Goal: Answer question/provide support: Share knowledge or assist other users

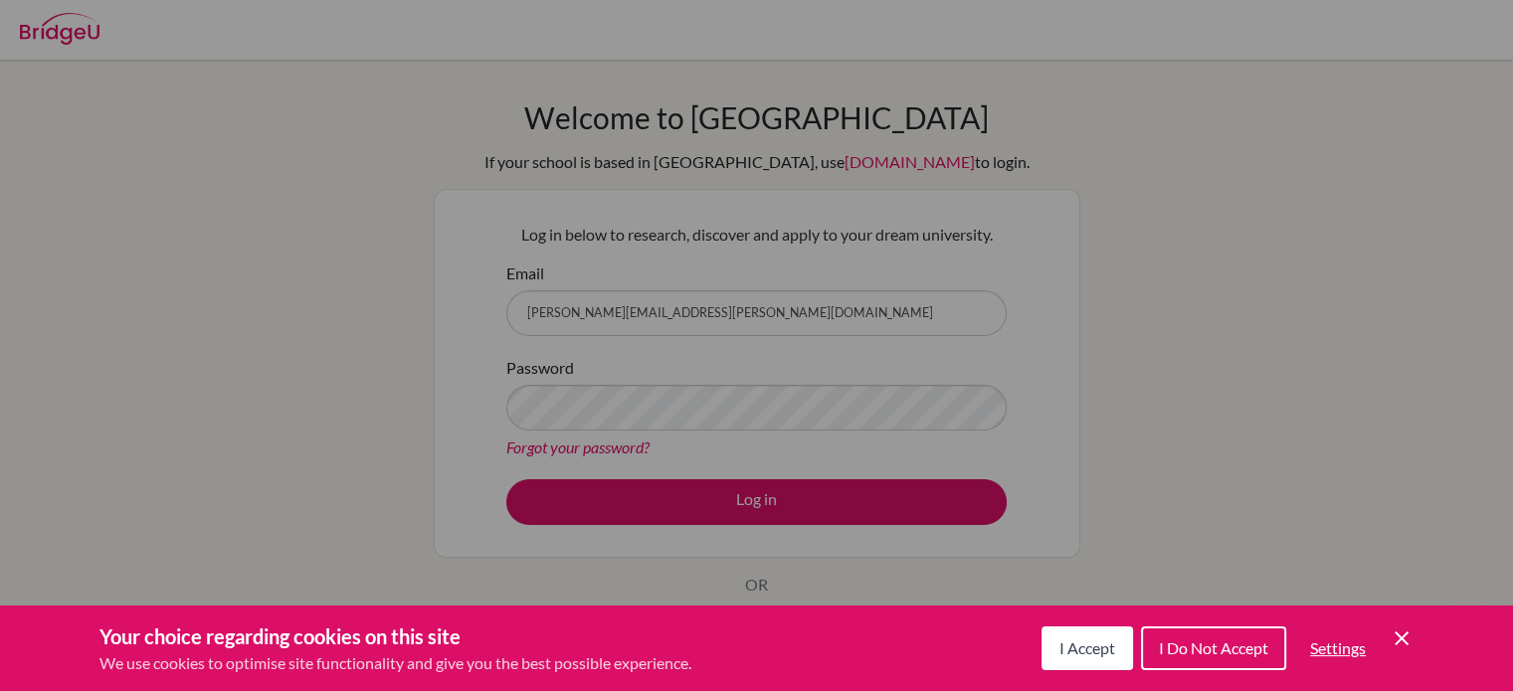
click at [1098, 652] on span "I Accept" at bounding box center [1087, 648] width 56 height 19
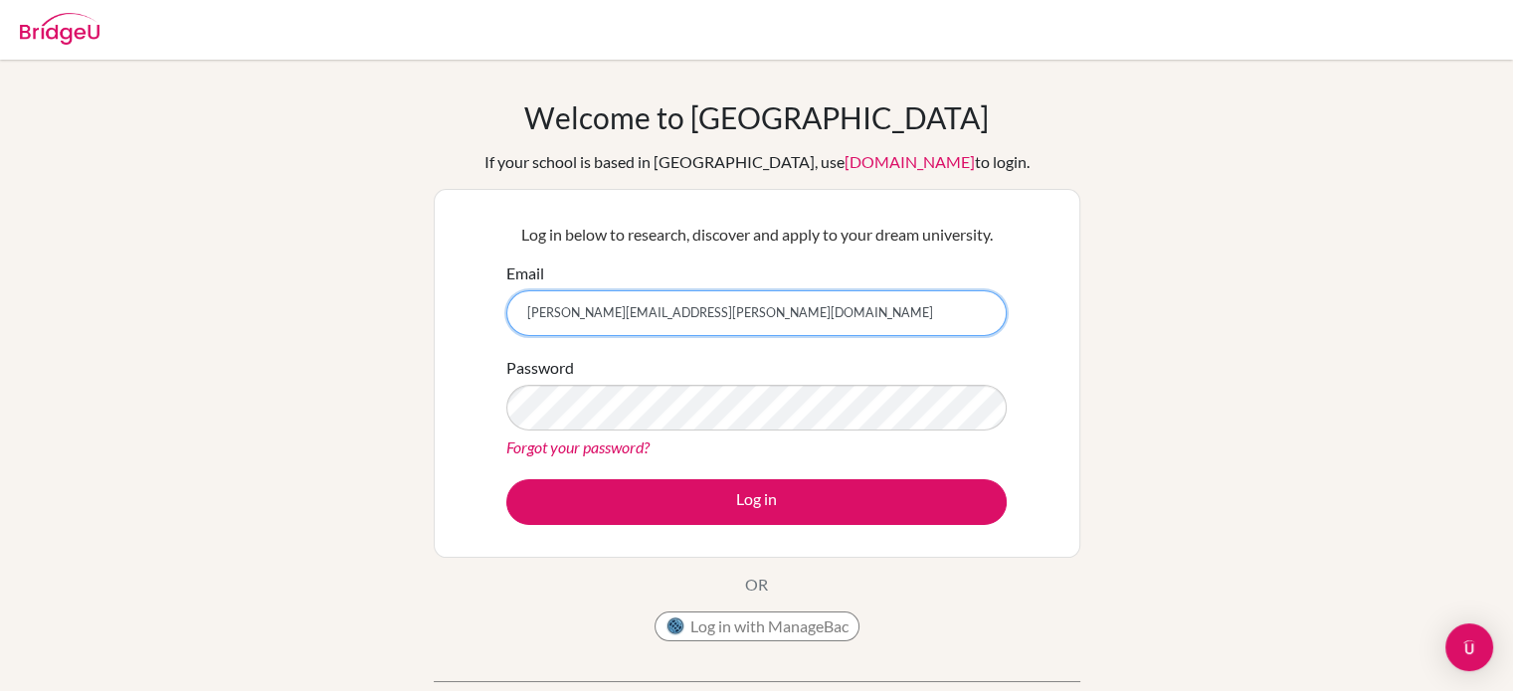
drag, startPoint x: 700, startPoint y: 309, endPoint x: 241, endPoint y: 308, distance: 459.6
click at [256, 309] on div "Welcome to BridgeU If your school is based in China, use app.bridge-u.com.cn to…" at bounding box center [756, 424] width 1513 height 651
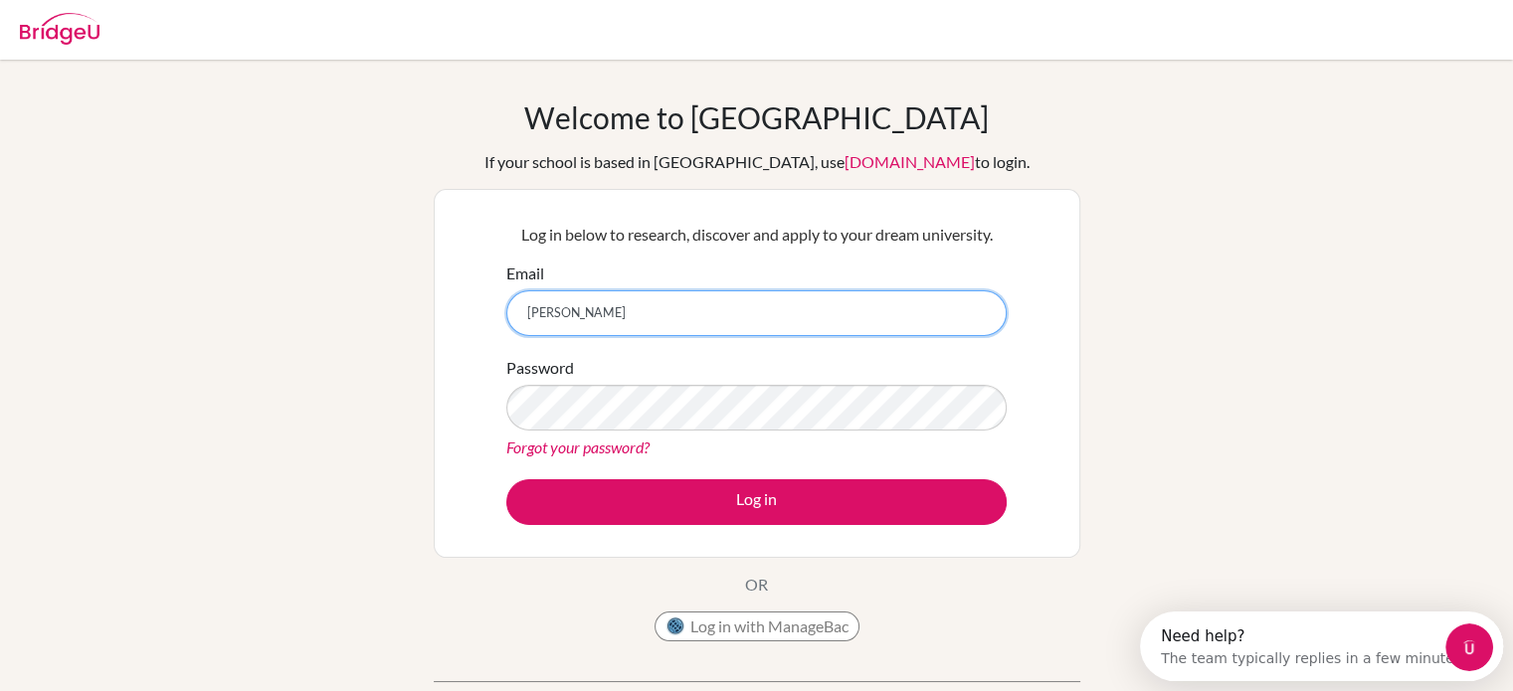
type input "robertwt@sna.edu.vn"
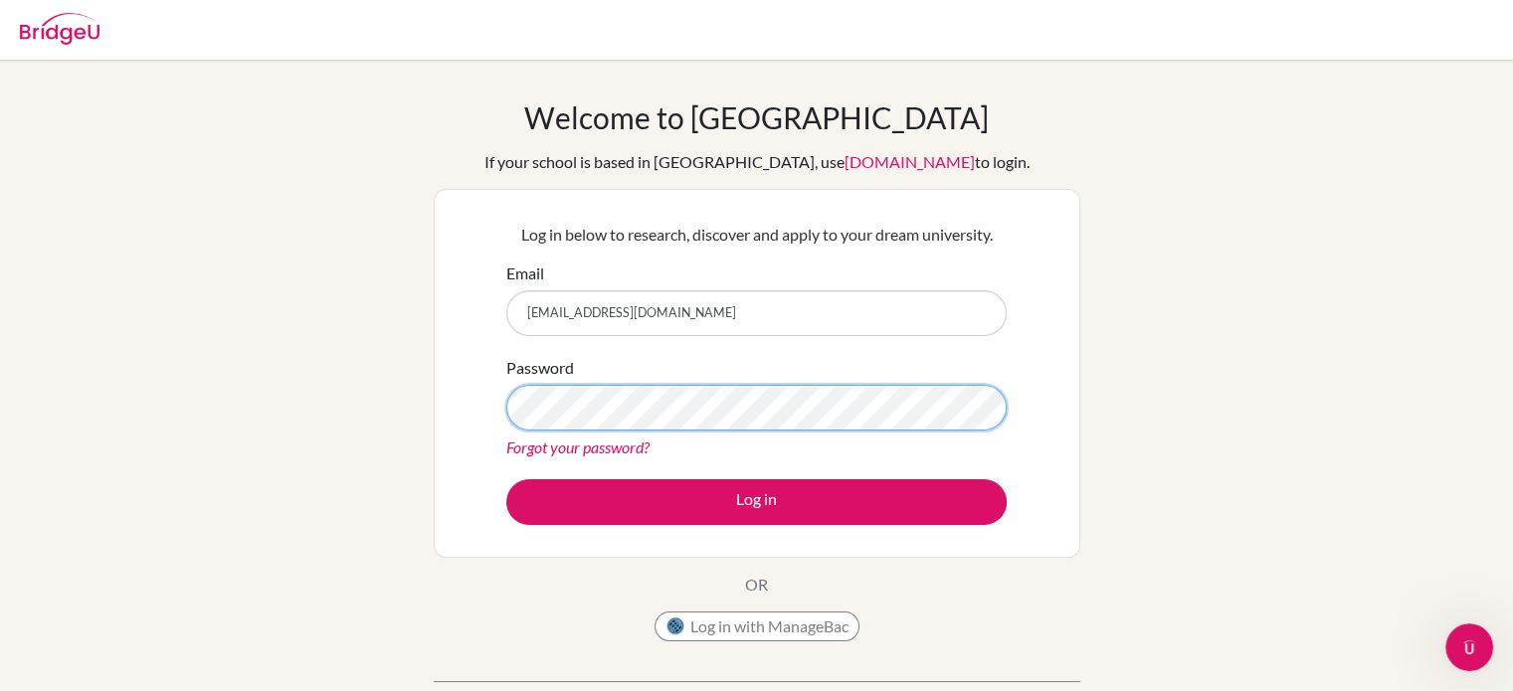
click at [227, 336] on div "Welcome to BridgeU If your school is based in China, use app.bridge-u.com.cn to…" at bounding box center [756, 424] width 1513 height 651
click at [506, 479] on button "Log in" at bounding box center [756, 502] width 500 height 46
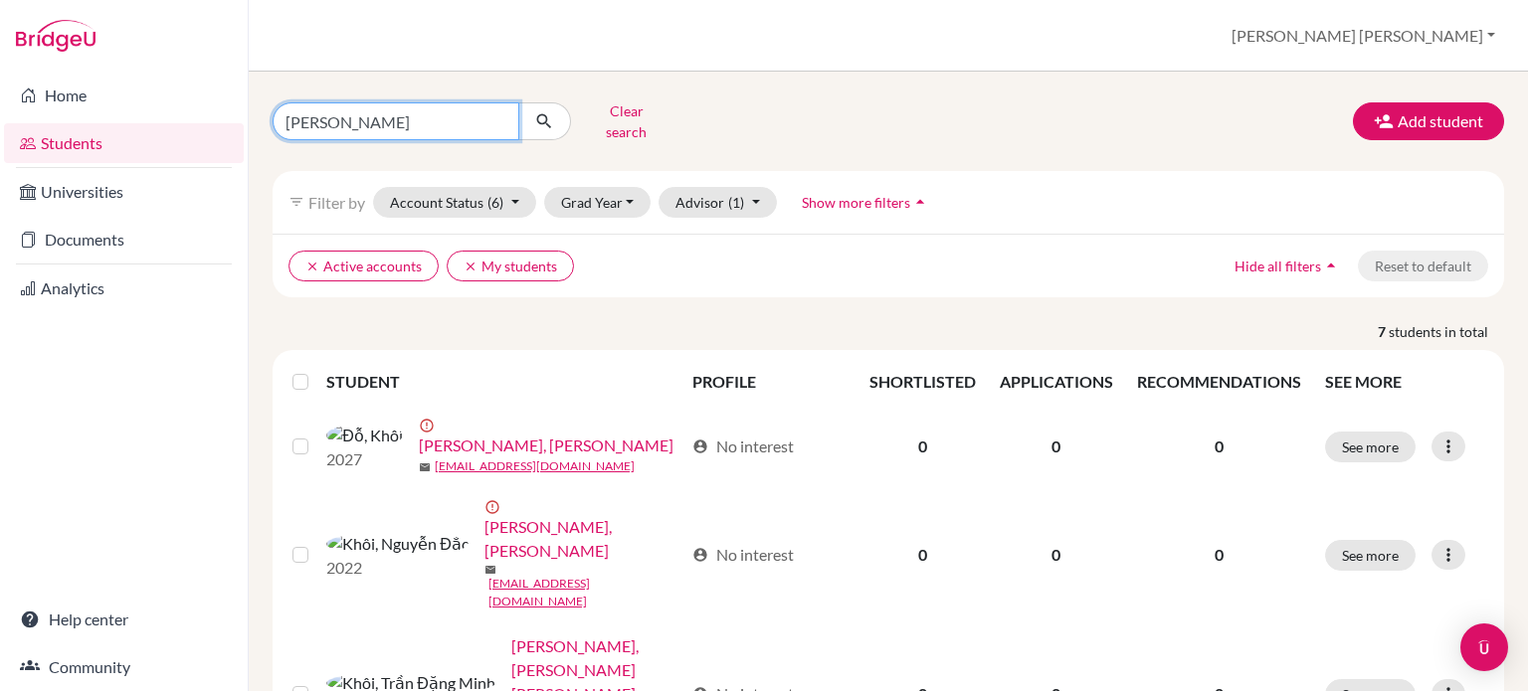
click at [496, 117] on input "[PERSON_NAME]" at bounding box center [396, 121] width 247 height 38
type input "bao"
click button "submit" at bounding box center [544, 121] width 53 height 38
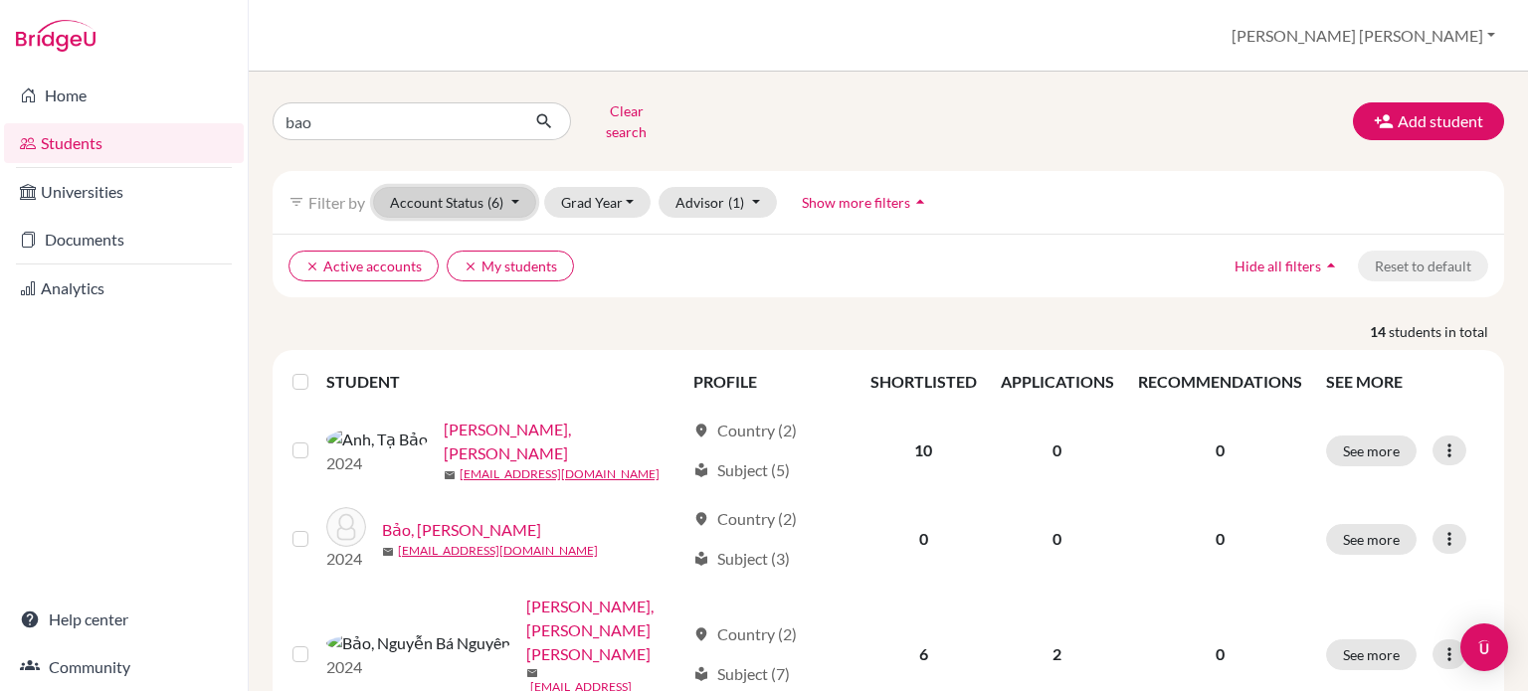
click at [516, 187] on button "Account Status (6)" at bounding box center [454, 202] width 163 height 31
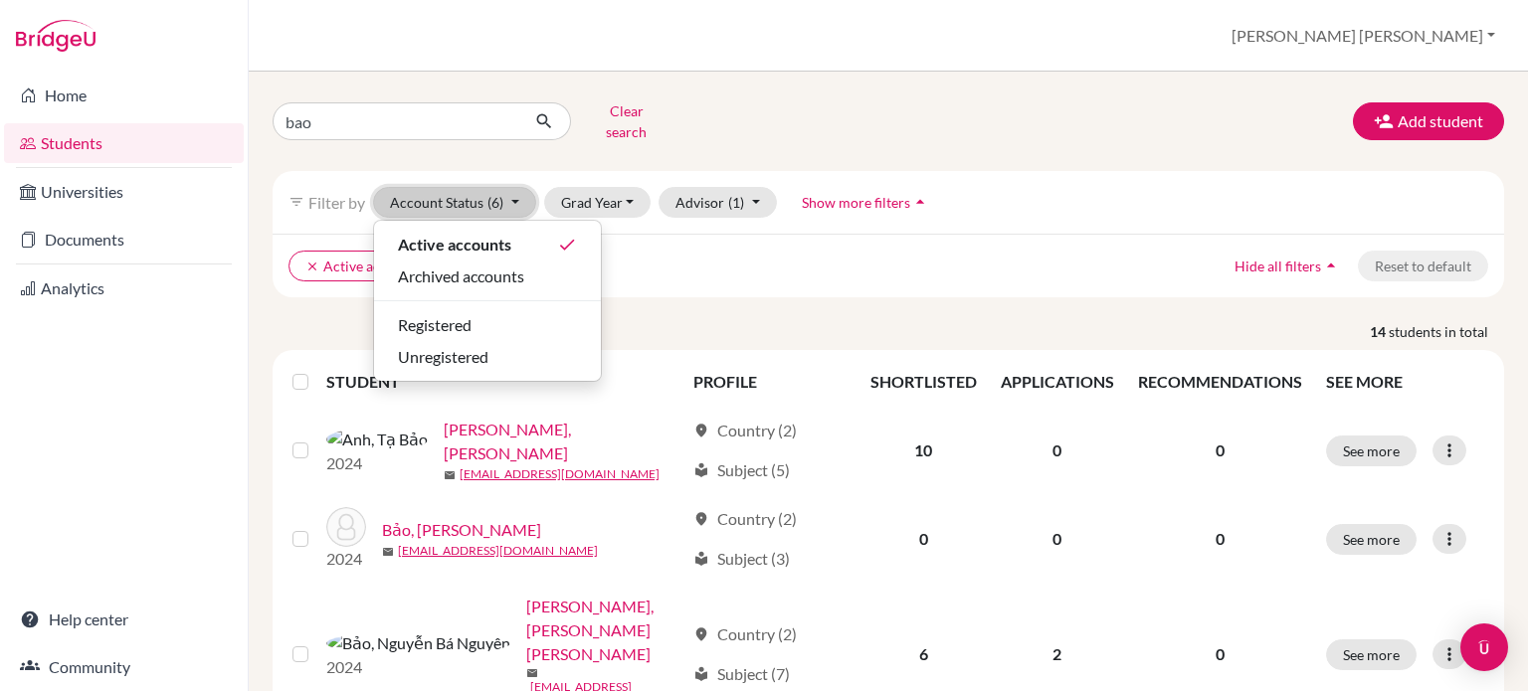
click at [516, 187] on button "Account Status (6)" at bounding box center [454, 202] width 163 height 31
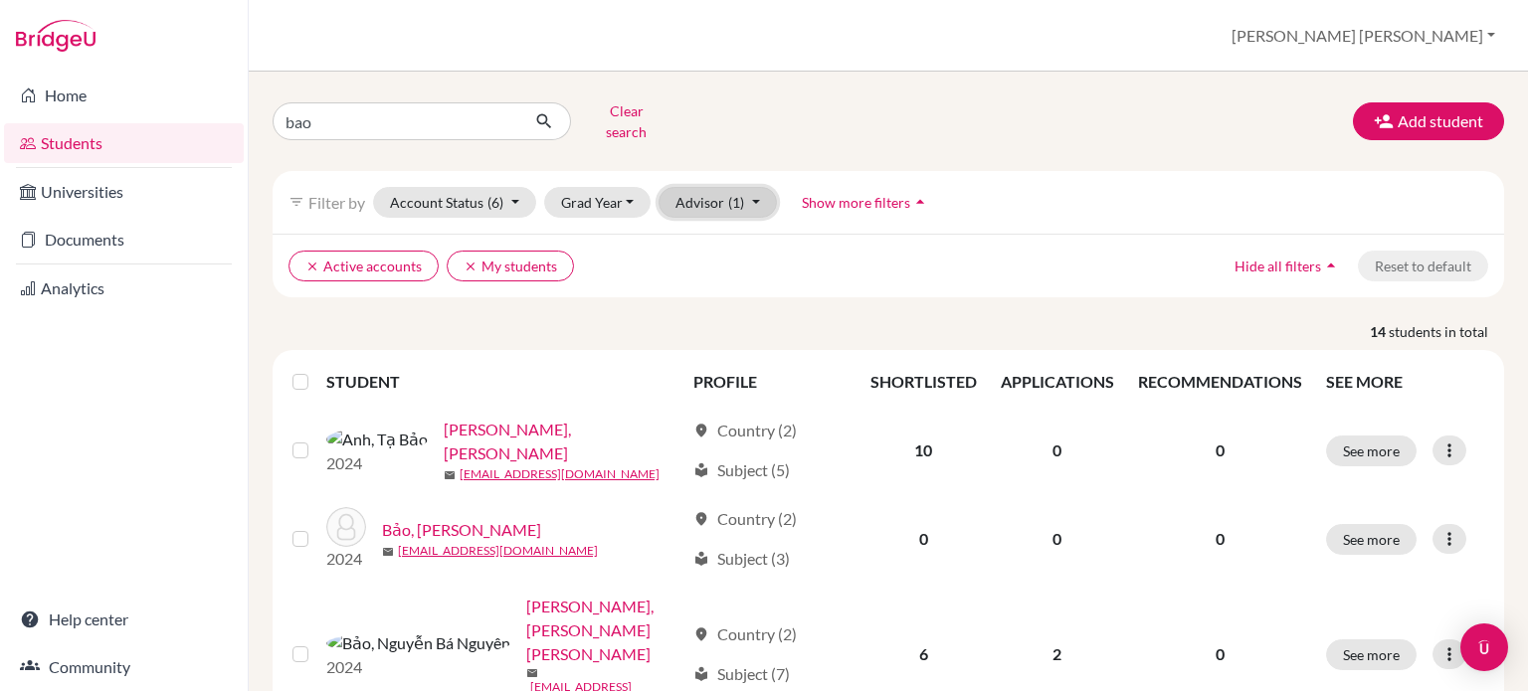
click at [756, 188] on button "Advisor (1)" at bounding box center [718, 202] width 118 height 31
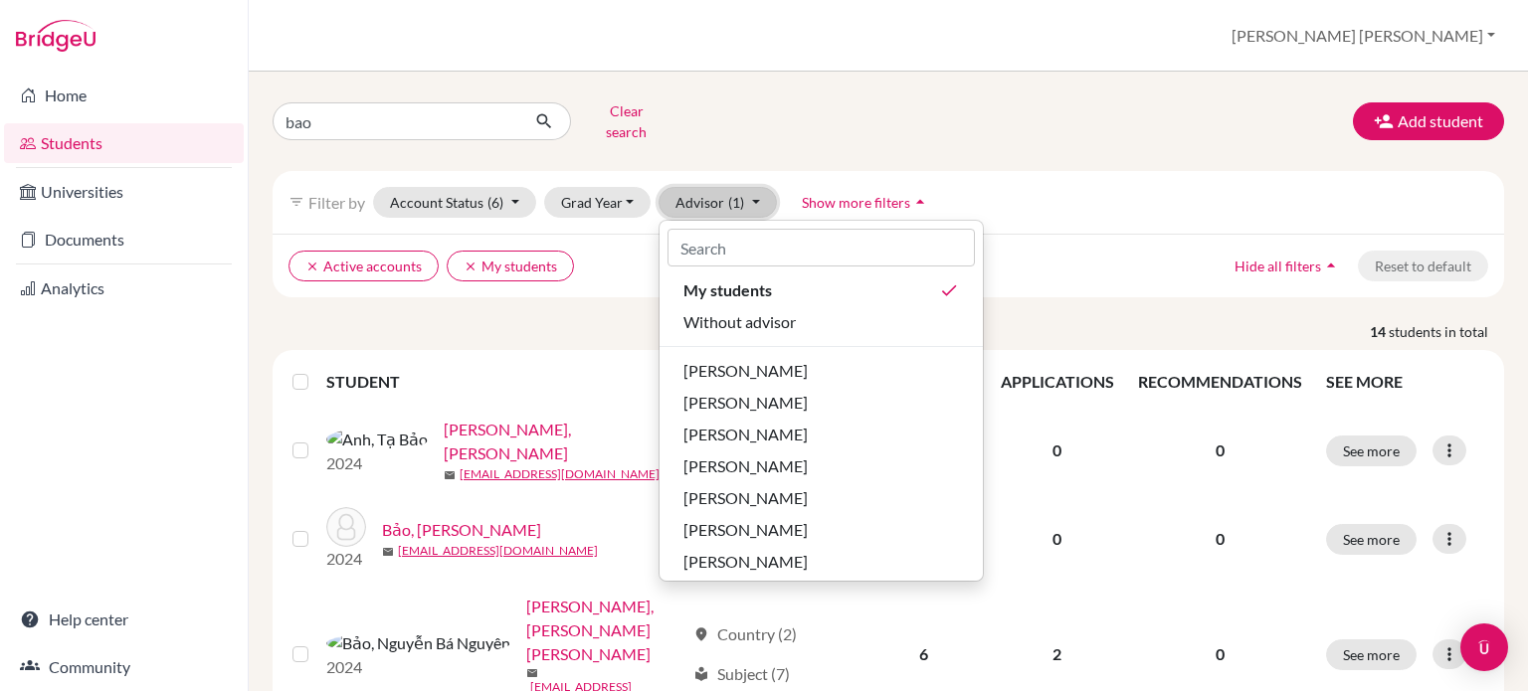
click at [756, 188] on button "Advisor (1)" at bounding box center [718, 202] width 118 height 31
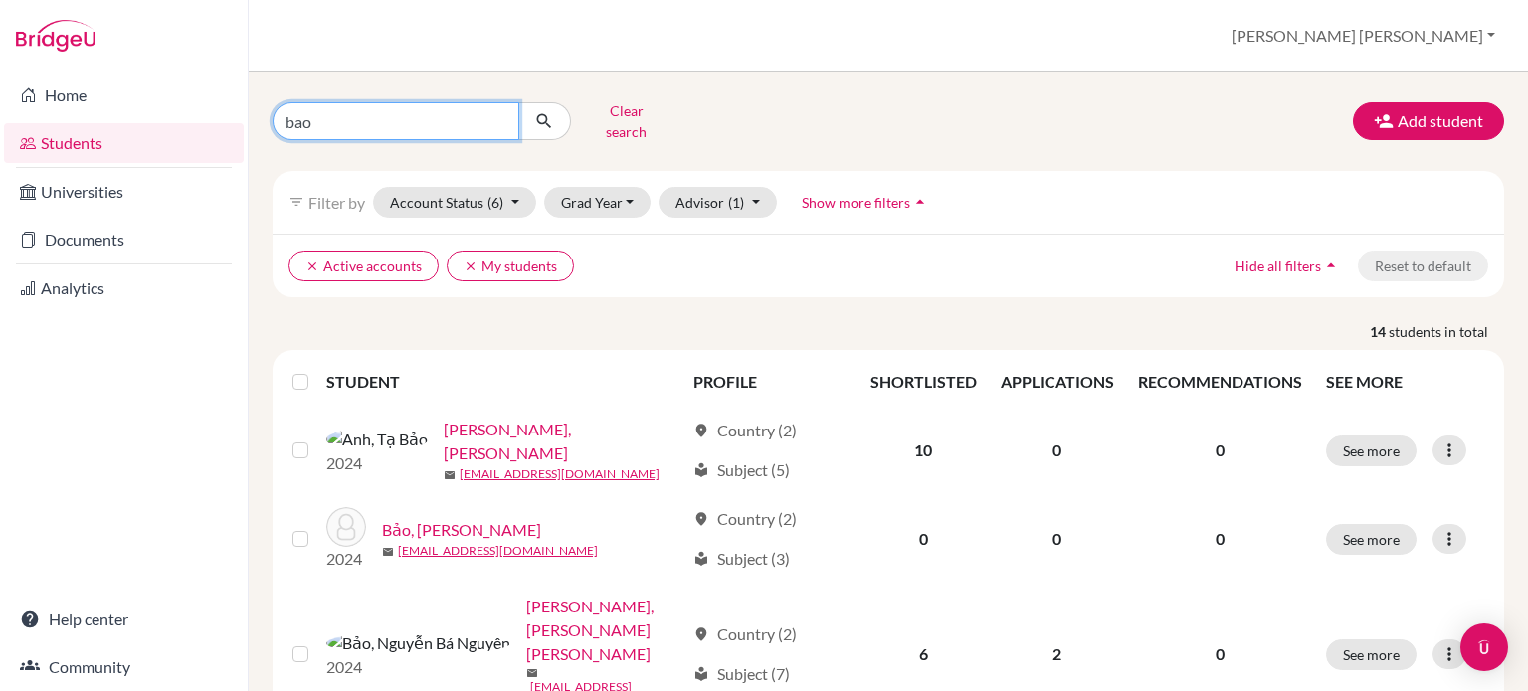
click at [402, 126] on input "bao" at bounding box center [396, 121] width 247 height 38
type input "[PERSON_NAME]"
click button "submit" at bounding box center [544, 121] width 53 height 38
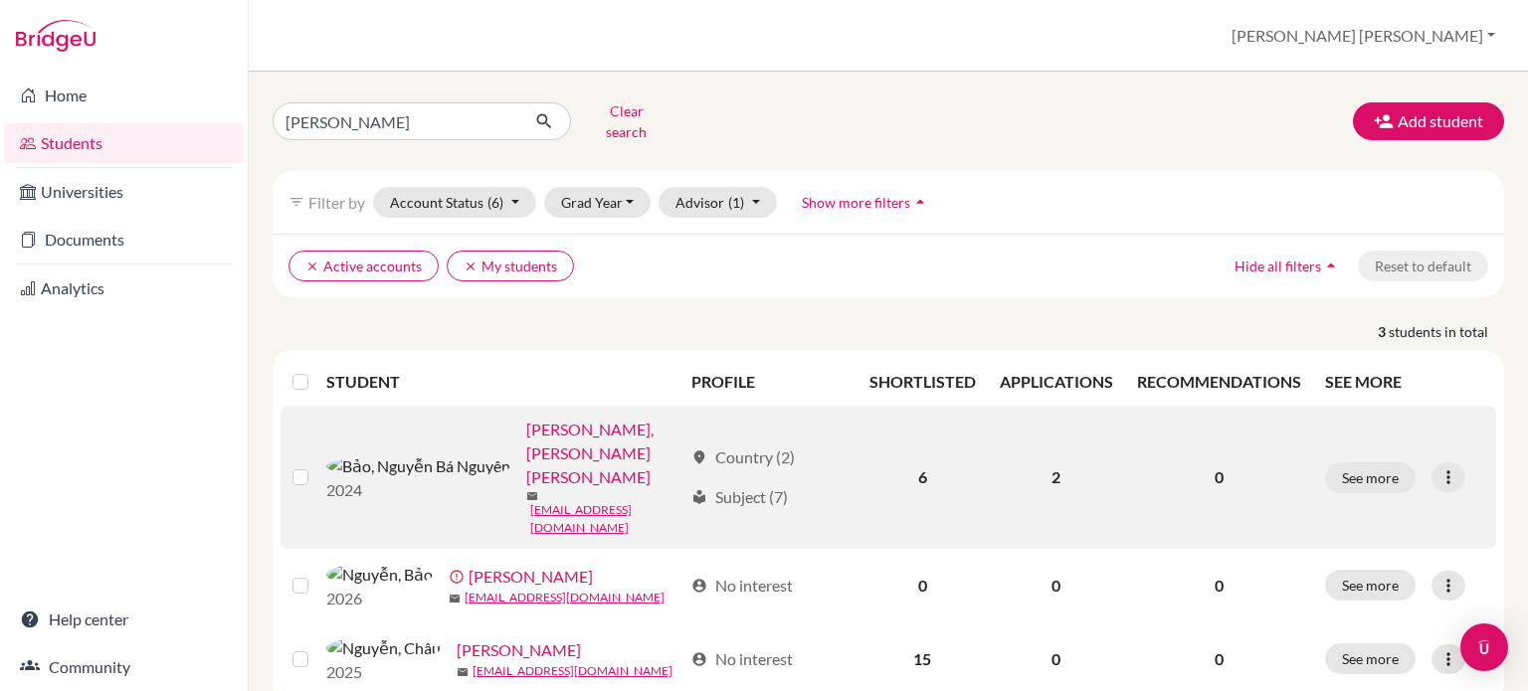
scroll to position [17, 0]
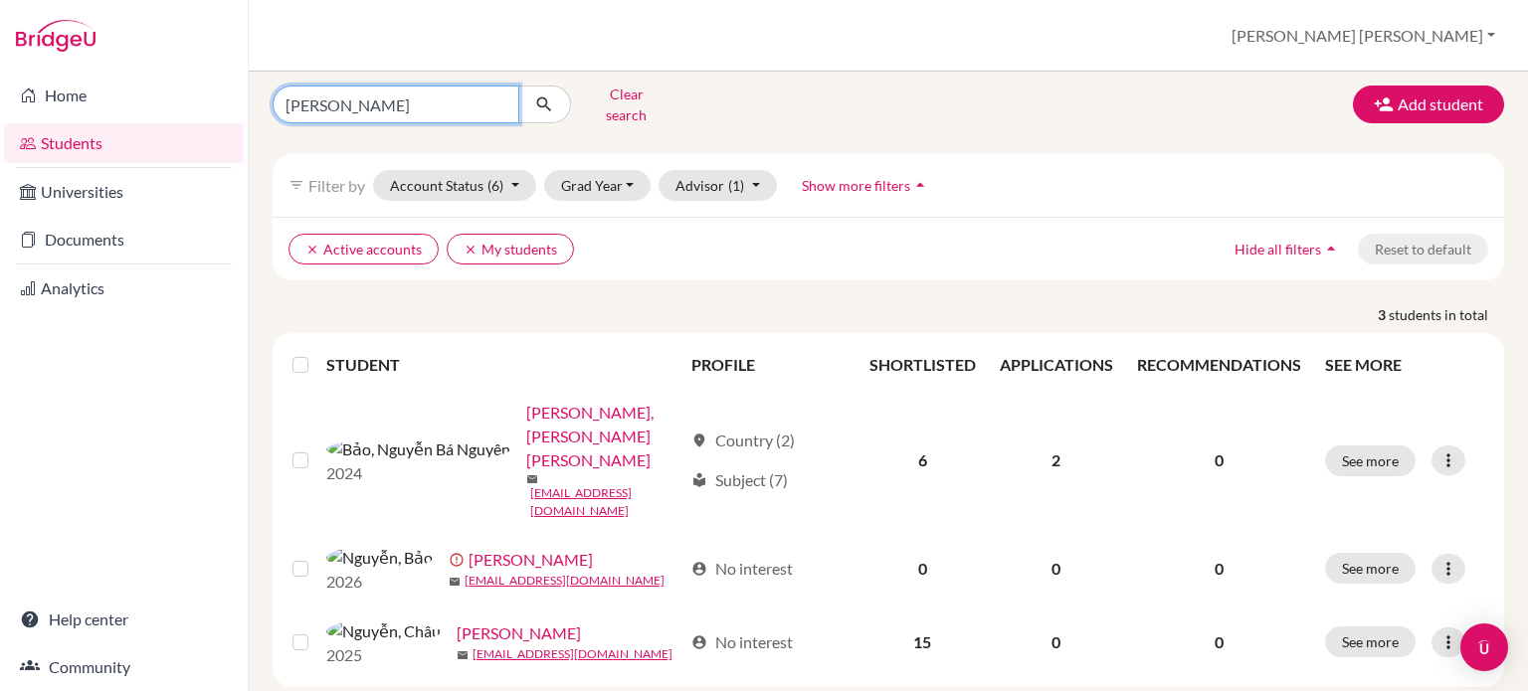
drag, startPoint x: 404, startPoint y: 98, endPoint x: 0, endPoint y: 68, distance: 405.0
click at [62, 93] on div "Home Students Universities Documents Analytics Help center Community Students o…" at bounding box center [764, 345] width 1528 height 691
type input "[PERSON_NAME]"
click button "submit" at bounding box center [544, 105] width 53 height 38
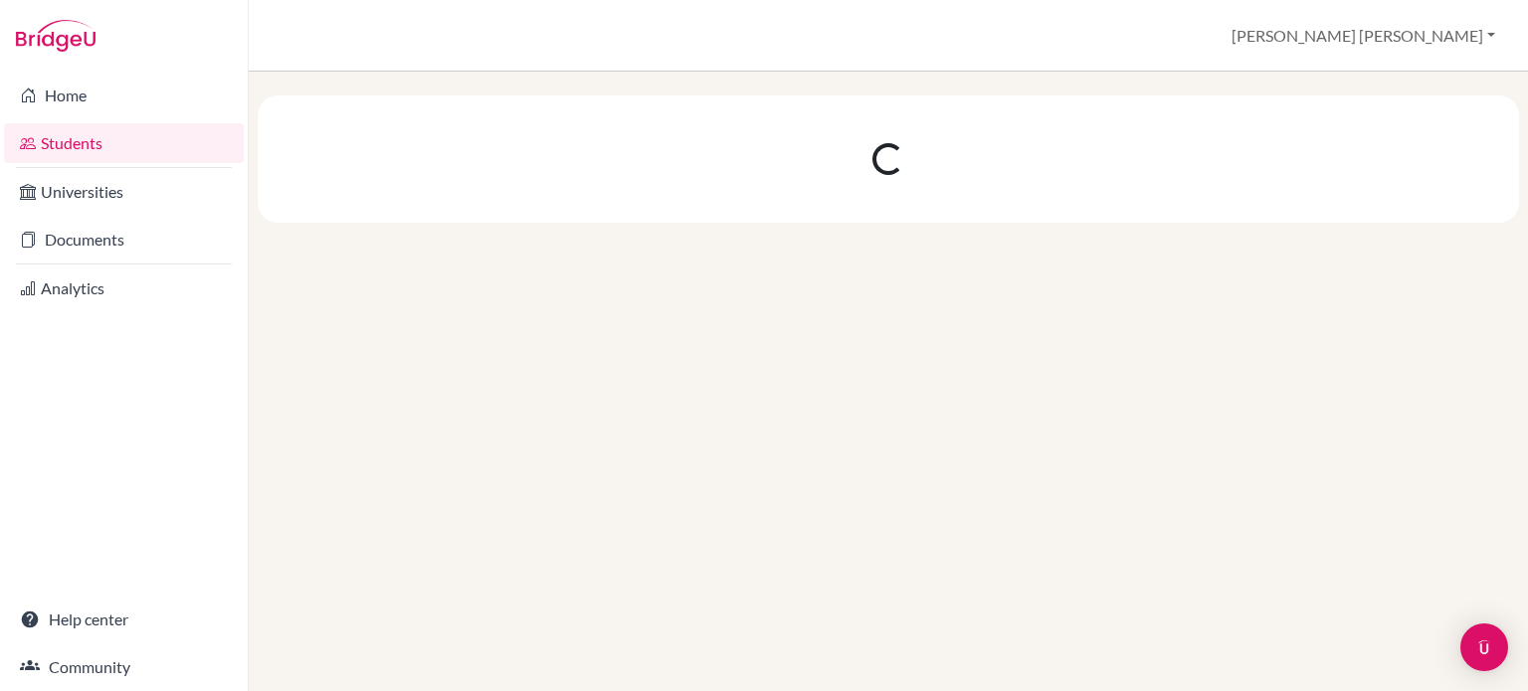
scroll to position [0, 0]
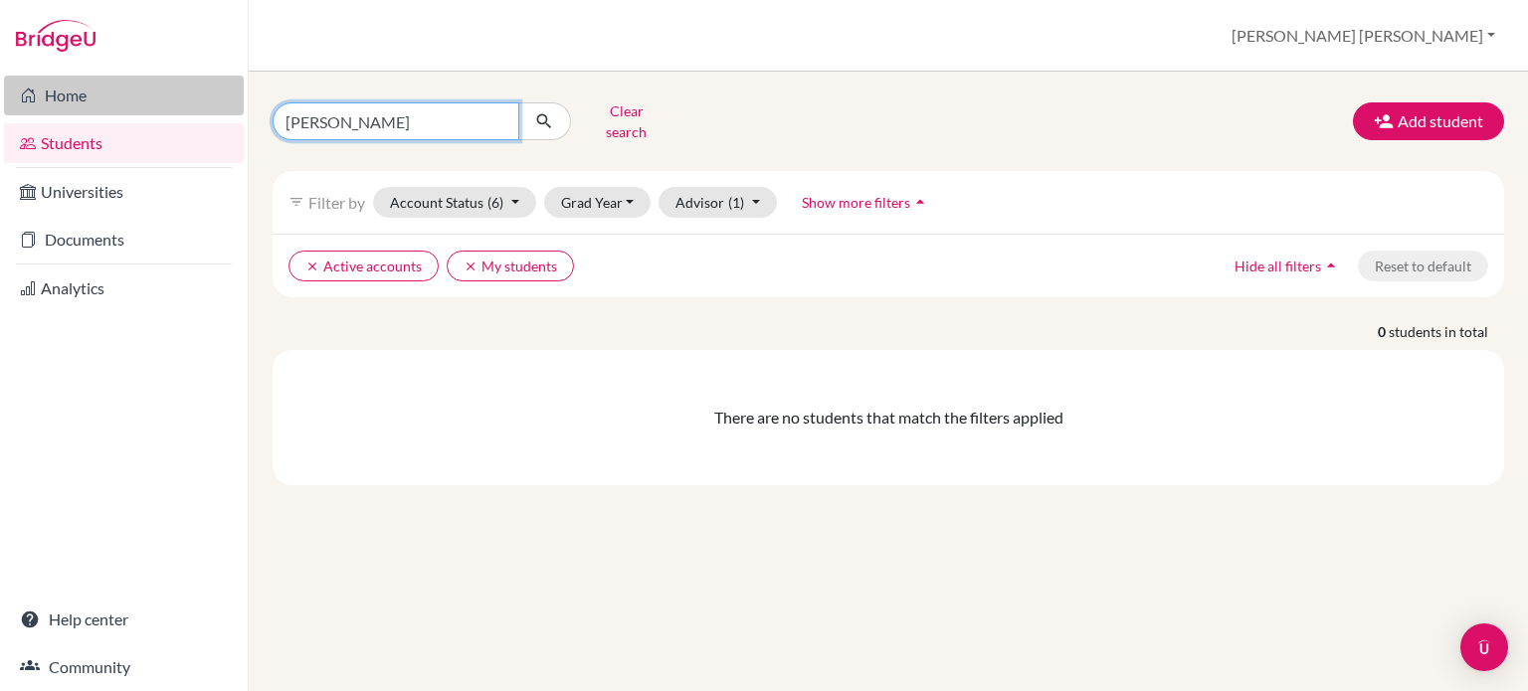
drag, startPoint x: 357, startPoint y: 115, endPoint x: 174, endPoint y: 106, distance: 183.2
click at [182, 108] on div "Home Students Universities Documents Analytics Help center Community Students o…" at bounding box center [764, 345] width 1528 height 691
type input "ben"
click button "submit" at bounding box center [544, 121] width 53 height 38
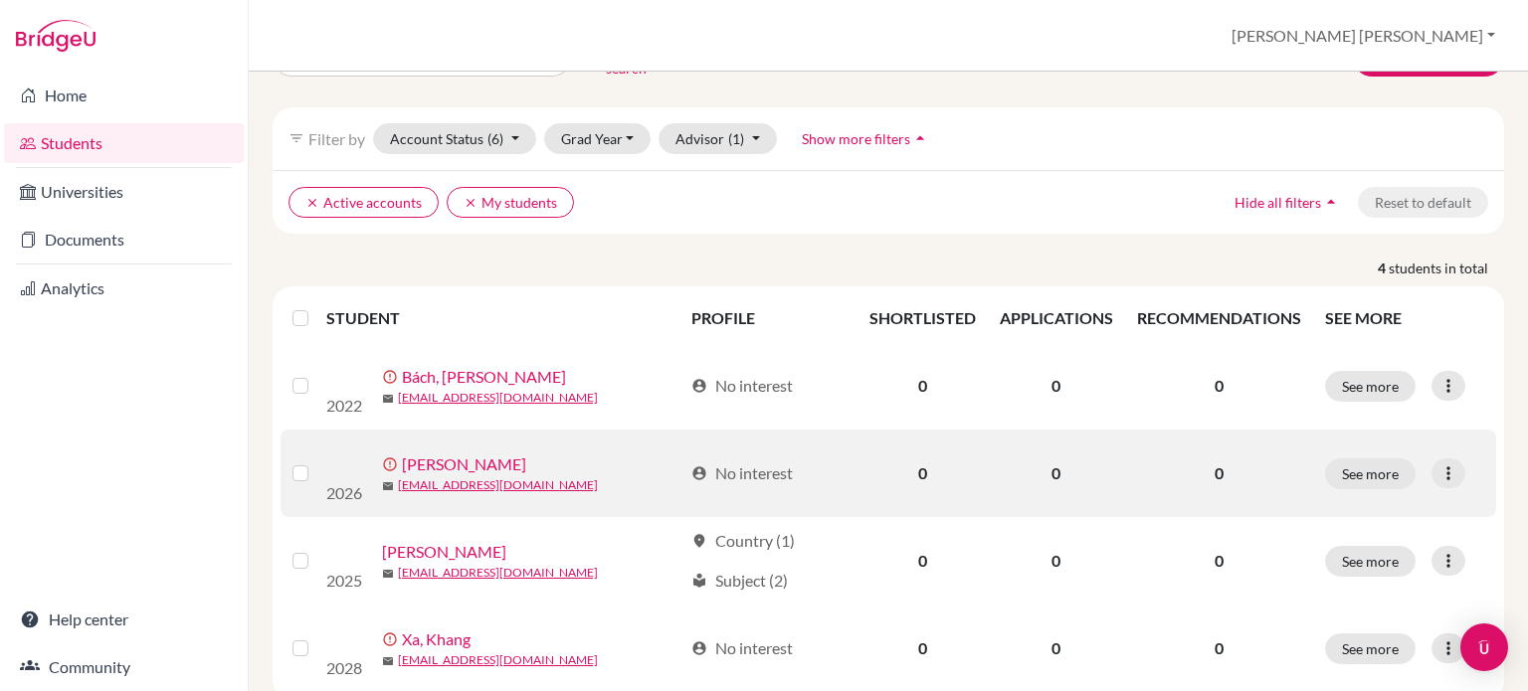
scroll to position [99, 0]
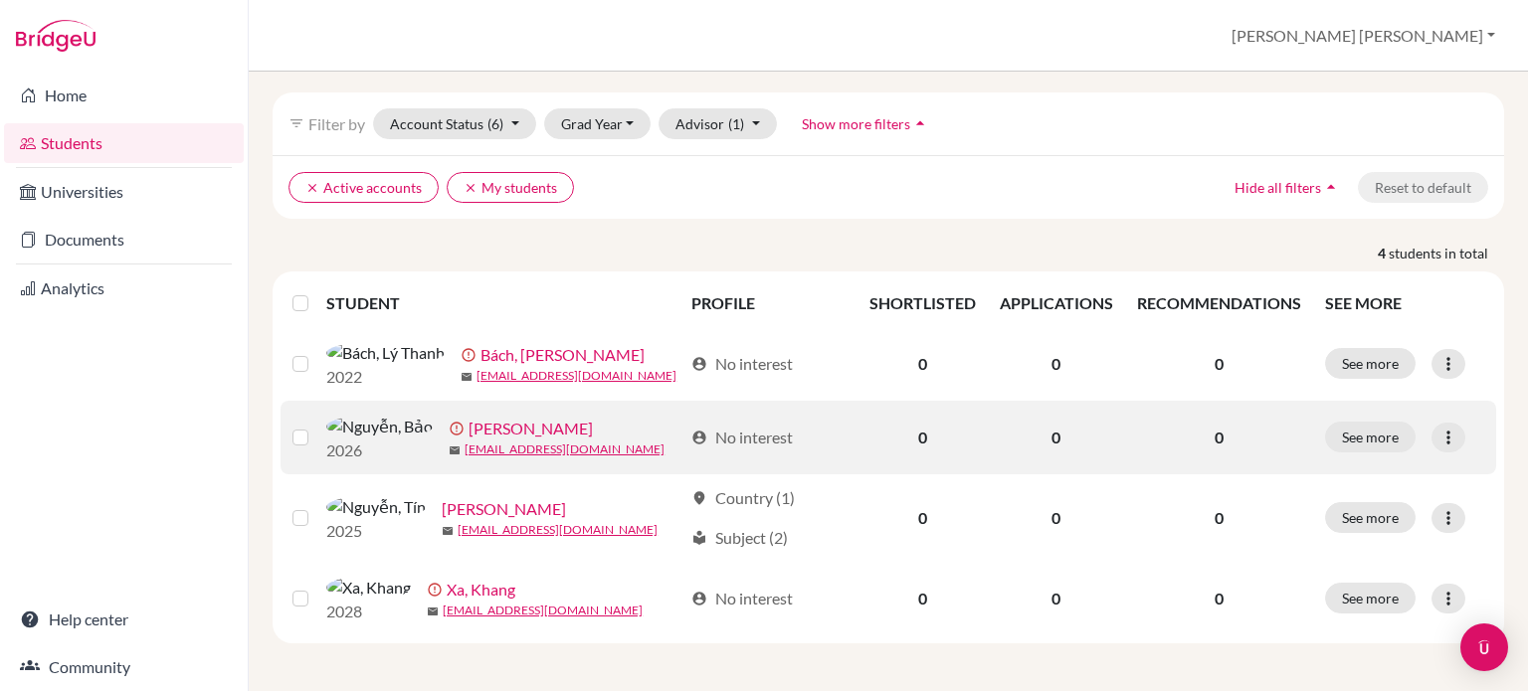
click at [469, 417] on link "[PERSON_NAME]" at bounding box center [531, 429] width 124 height 24
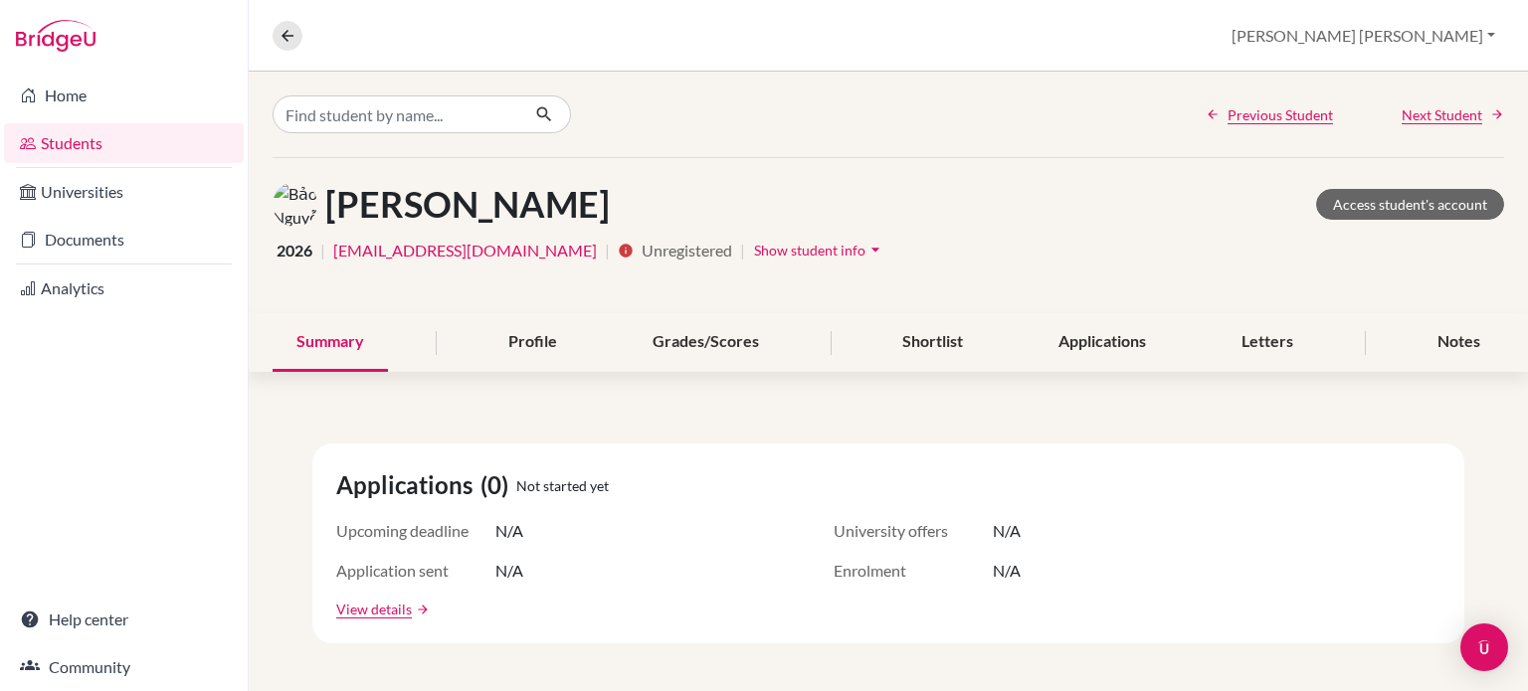
click at [811, 247] on span "Show student info" at bounding box center [809, 250] width 111 height 17
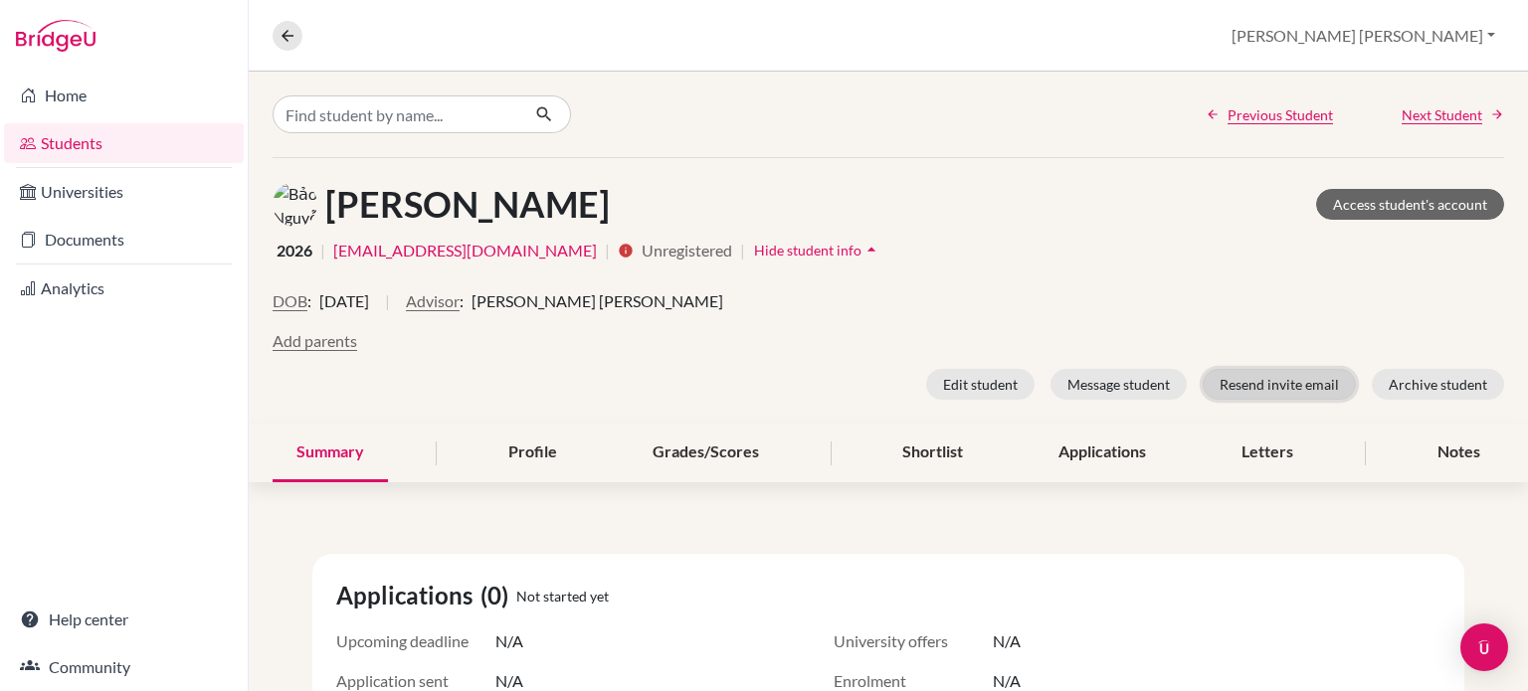
click at [1269, 381] on button "Resend invite email" at bounding box center [1279, 384] width 153 height 31
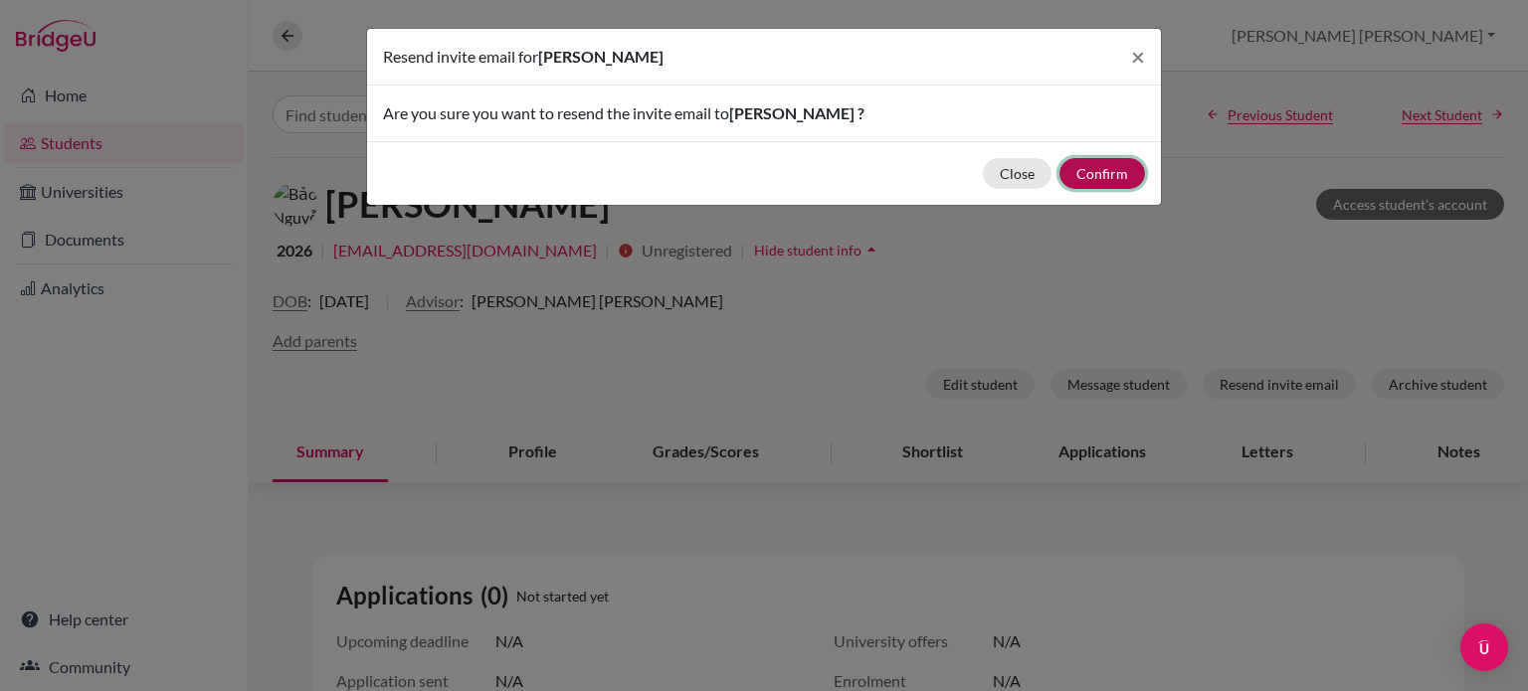
click at [1090, 176] on button "Confirm" at bounding box center [1102, 173] width 86 height 31
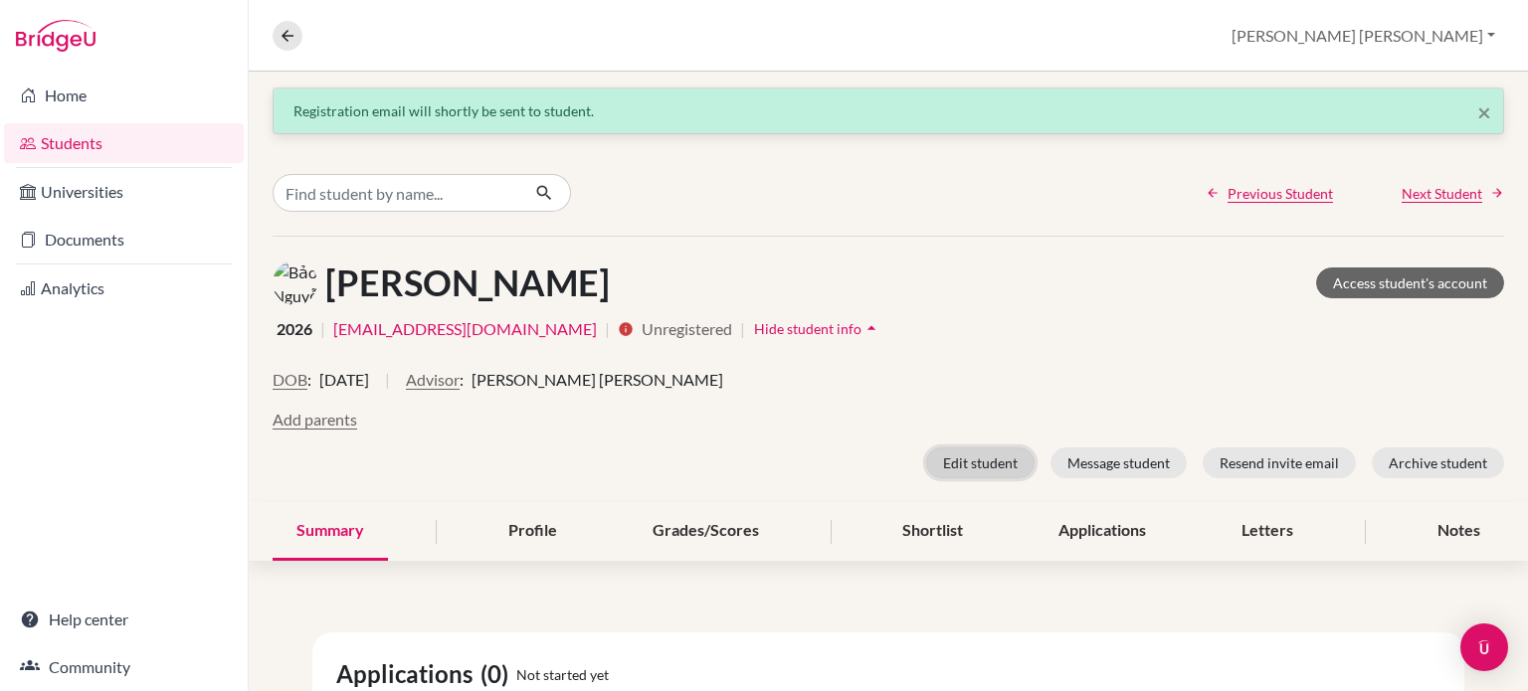
click at [951, 457] on button "Edit student" at bounding box center [980, 463] width 108 height 31
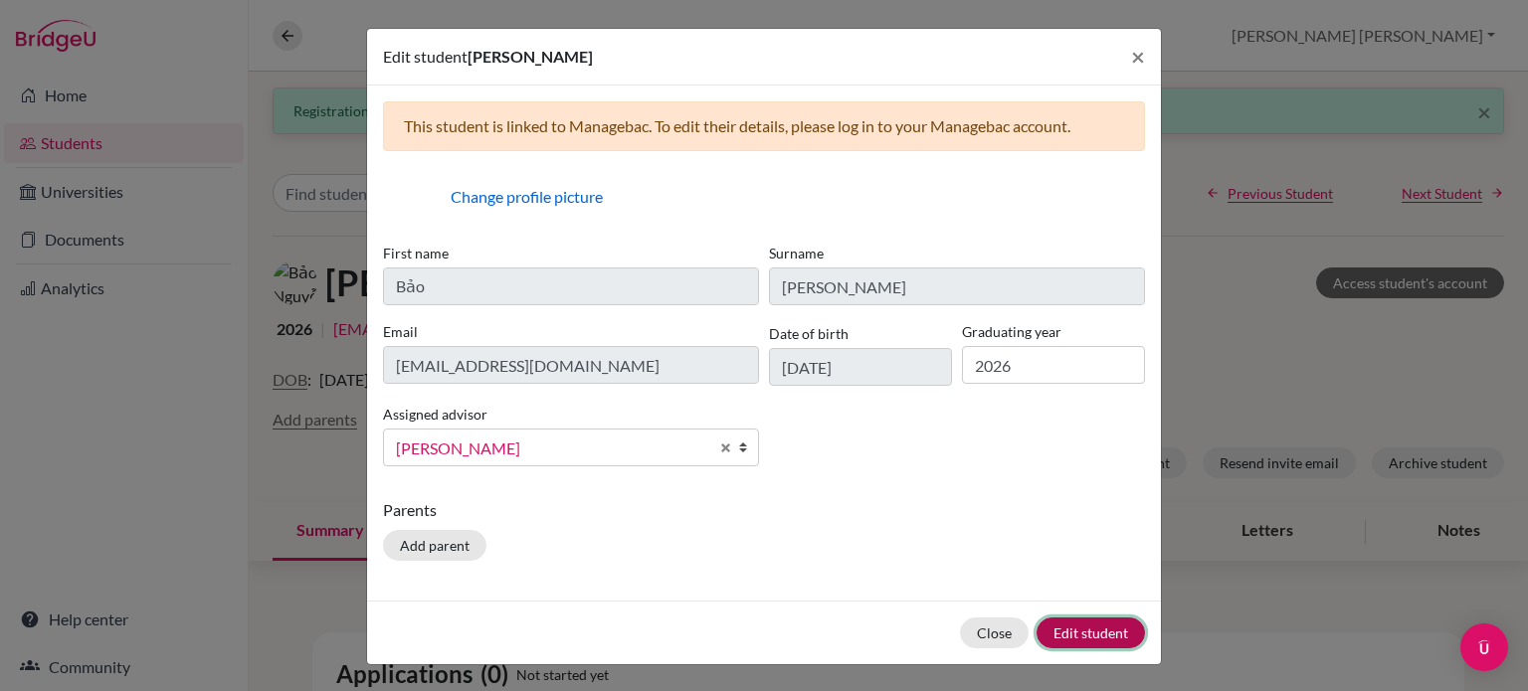
click at [1054, 632] on button "Edit student" at bounding box center [1090, 633] width 108 height 31
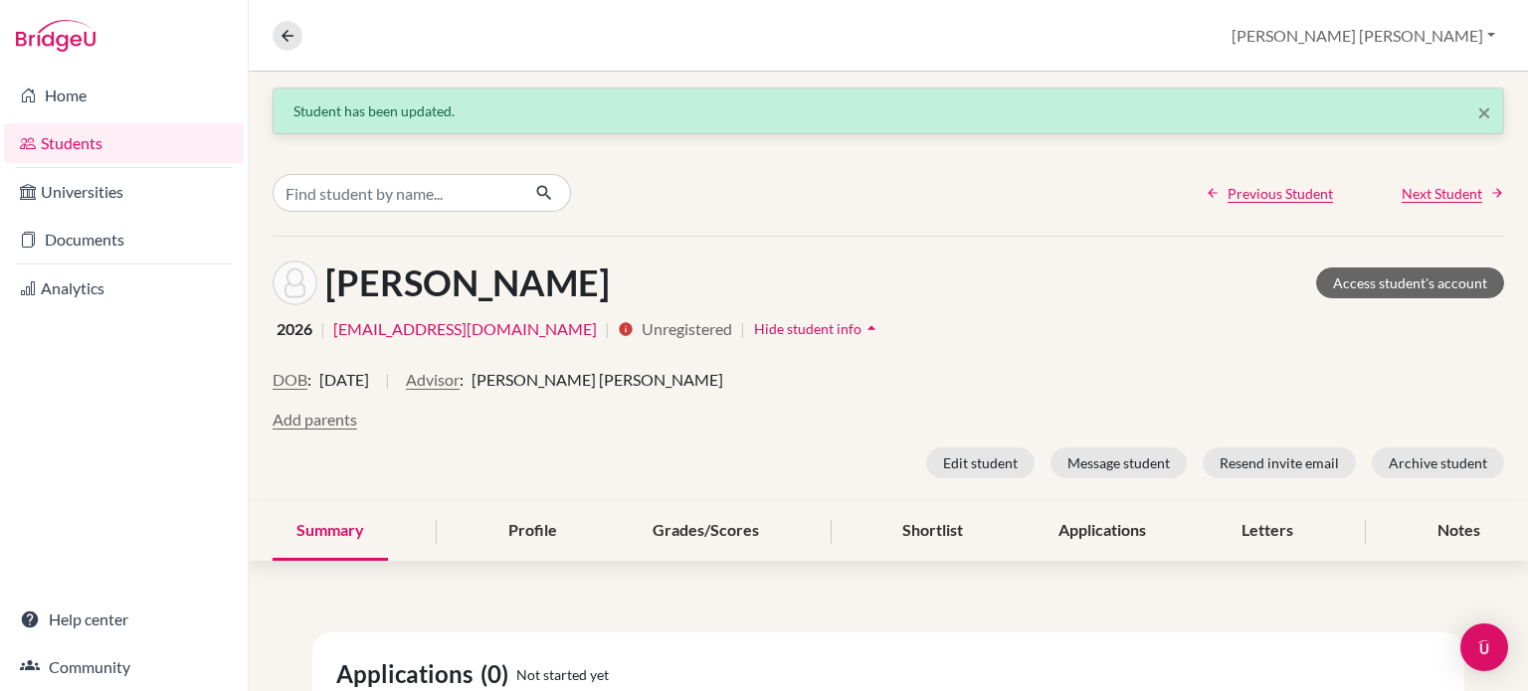
click at [234, 356] on div "Home Students Universities Documents Analytics Help center Community" at bounding box center [124, 382] width 248 height 620
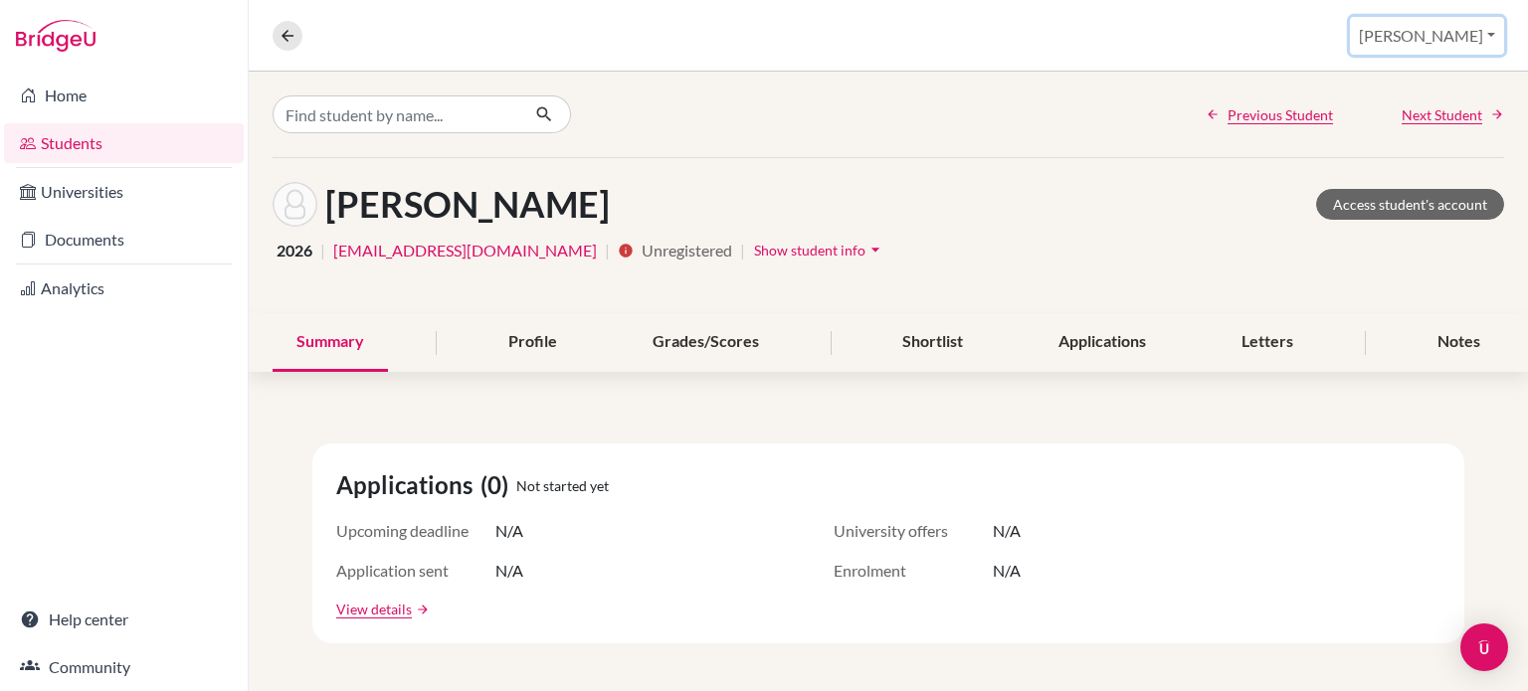
click at [1428, 40] on button "Robert Wes" at bounding box center [1427, 36] width 154 height 38
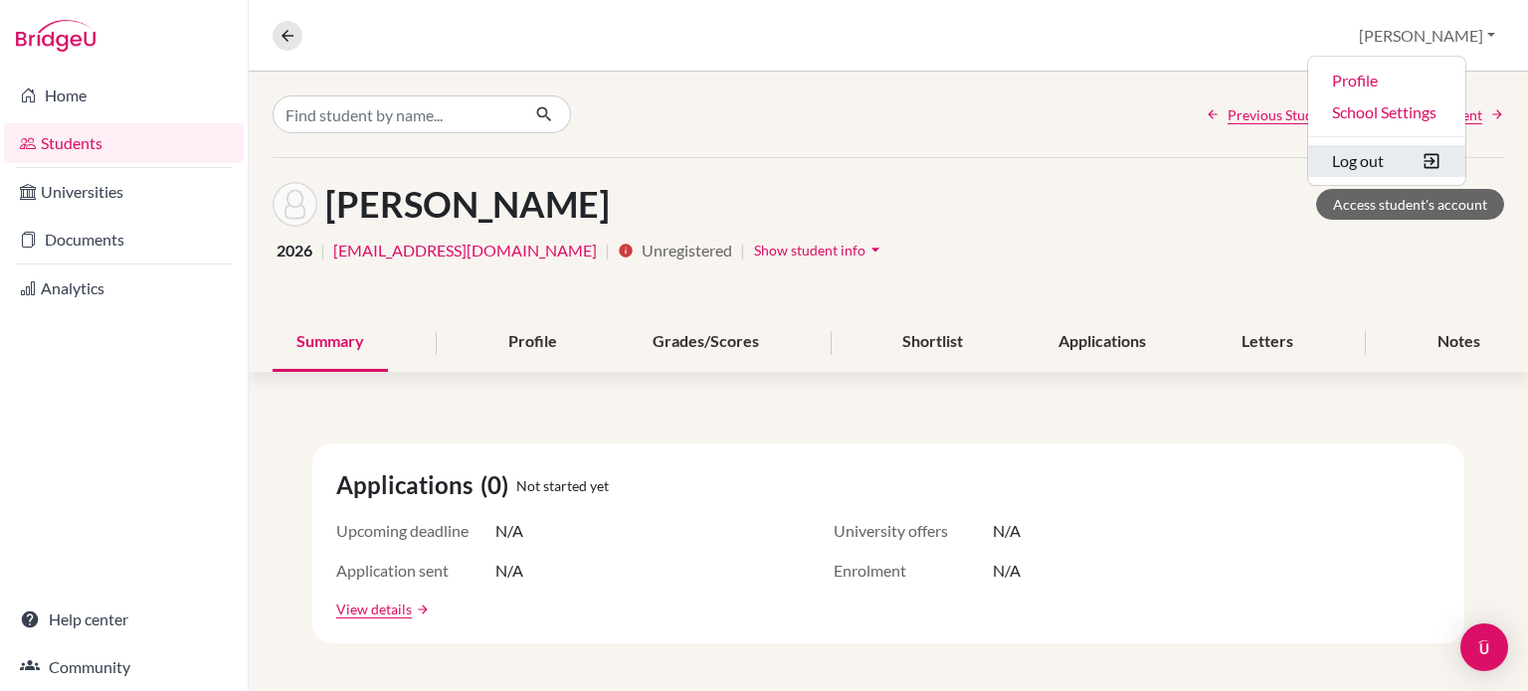
click at [1408, 156] on button "Log out" at bounding box center [1386, 161] width 157 height 32
